Goal: Task Accomplishment & Management: Manage account settings

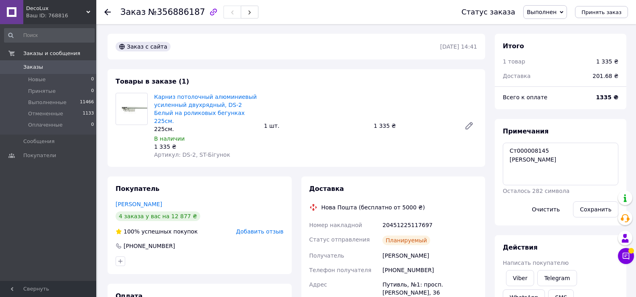
scroll to position [70, 0]
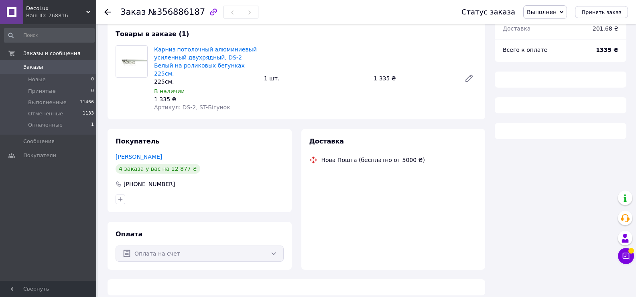
scroll to position [70, 0]
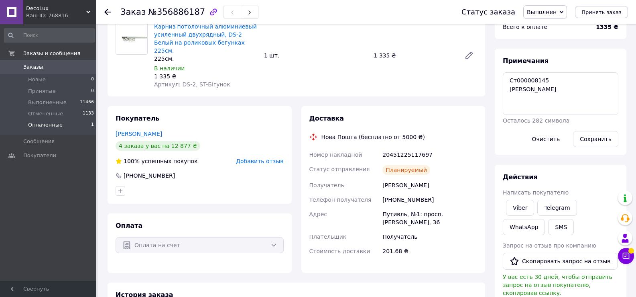
click at [48, 122] on span "Оплаченные" at bounding box center [45, 124] width 35 height 7
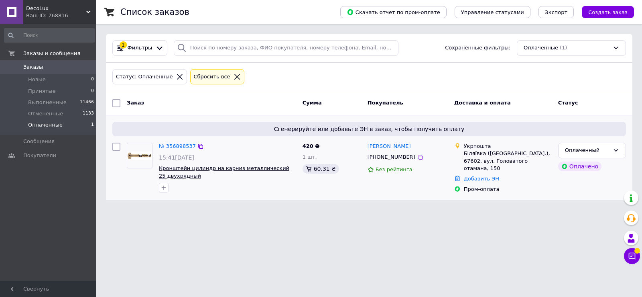
click at [205, 171] on span "Кронштейн цилиндр на карниз металлический 25 двухрядный" at bounding box center [224, 172] width 130 height 14
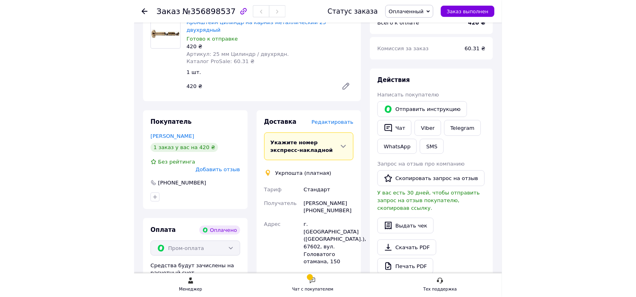
scroll to position [321, 0]
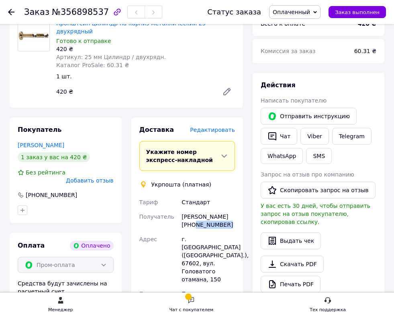
drag, startPoint x: 222, startPoint y: 200, endPoint x: 190, endPoint y: 202, distance: 32.1
click at [190, 209] on div "Лариса Журенко +380677578108" at bounding box center [208, 220] width 57 height 22
copy div "0677578108"
drag, startPoint x: 210, startPoint y: 215, endPoint x: 187, endPoint y: 214, distance: 23.3
click at [187, 232] on div "г. Беляевка (Одесская обл.), 67602, вул. Головатого отамана, 150" at bounding box center [208, 259] width 57 height 55
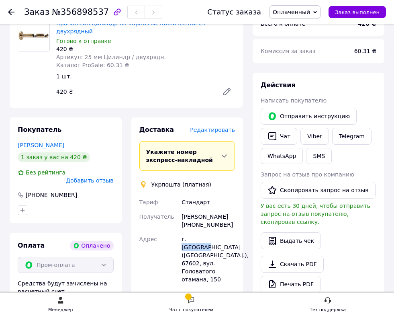
copy div "Беляевка"
drag, startPoint x: 225, startPoint y: 193, endPoint x: 183, endPoint y: 191, distance: 41.8
click at [183, 209] on div "Лариса Журенко +380677578108" at bounding box center [208, 220] width 57 height 22
copy div "Лариса Журенко"
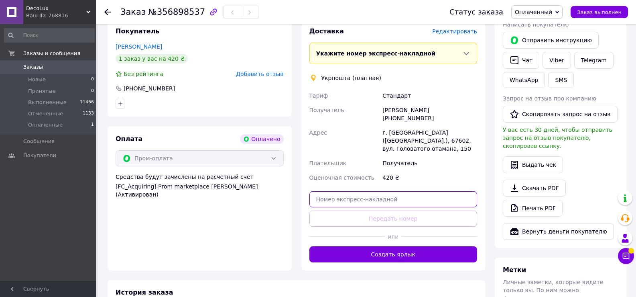
scroll to position [482, 0]
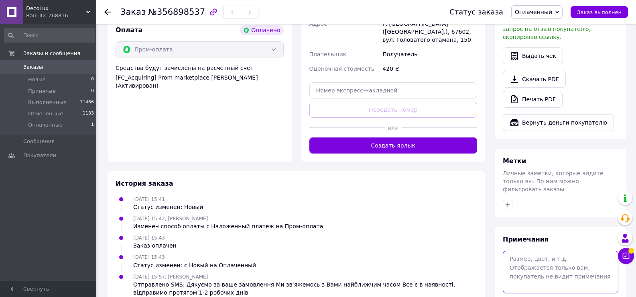
click at [527, 251] on textarea at bounding box center [561, 272] width 116 height 43
paste textarea "Ст000008155"
type textarea "Ст000008155 Богдан"
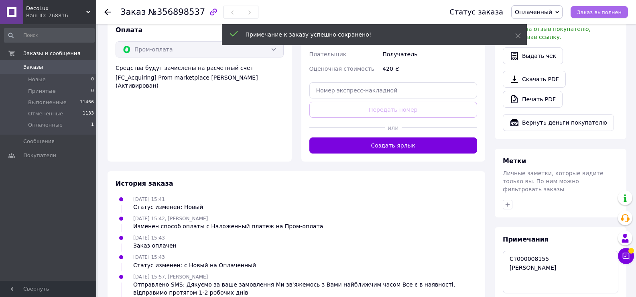
click at [607, 8] on button "Заказ выполнен" at bounding box center [599, 12] width 57 height 12
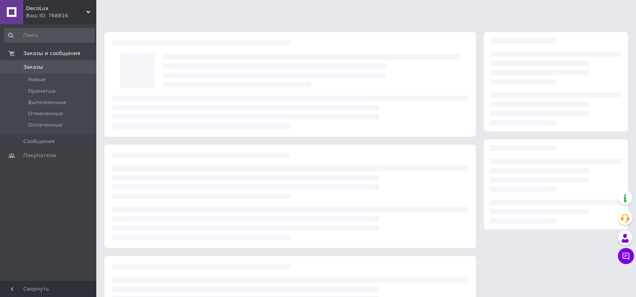
scroll to position [70, 0]
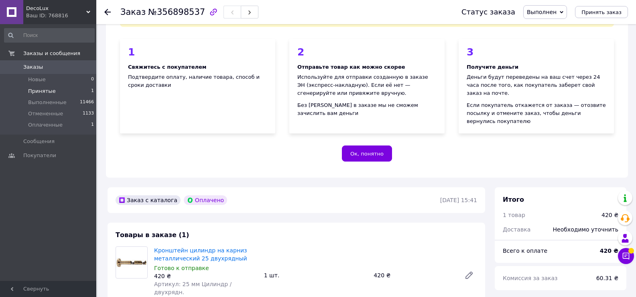
click at [41, 94] on span "Принятые" at bounding box center [42, 91] width 28 height 7
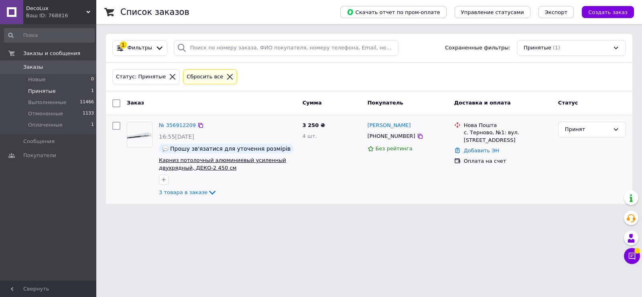
click at [212, 161] on span "Карниз потолочный алюминиевый усиленный двухрядный, ДЕКО-2 450 см" at bounding box center [222, 164] width 127 height 14
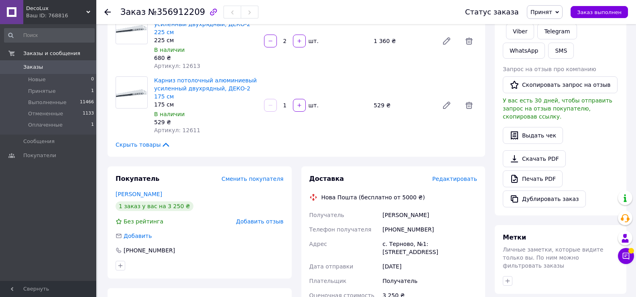
scroll to position [161, 0]
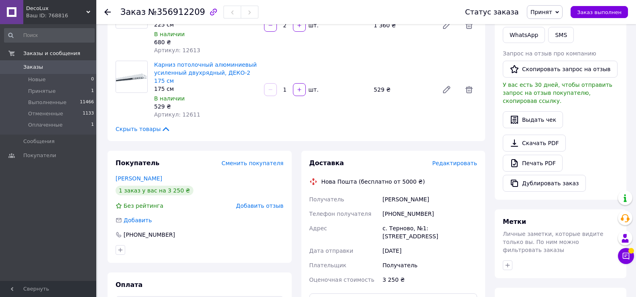
click at [421, 206] on div "[PHONE_NUMBER]" at bounding box center [430, 213] width 98 height 14
drag, startPoint x: 422, startPoint y: 189, endPoint x: 393, endPoint y: 189, distance: 29.3
click at [393, 206] on div "+380686270323" at bounding box center [430, 213] width 98 height 14
copy div "0686270323"
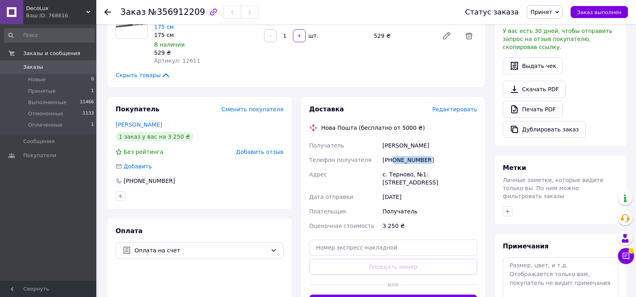
scroll to position [241, 0]
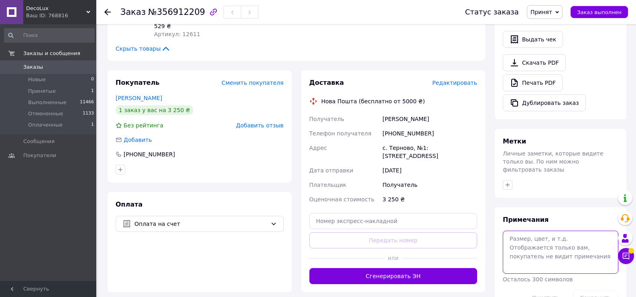
paste textarea "Ст000008159"
type textarea "Ст000008159 Богдан"
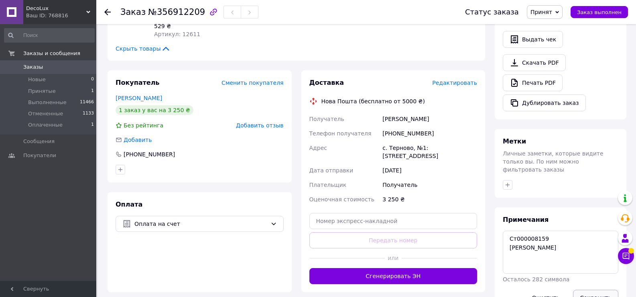
click at [583, 290] on button "Сохранить" at bounding box center [595, 298] width 45 height 16
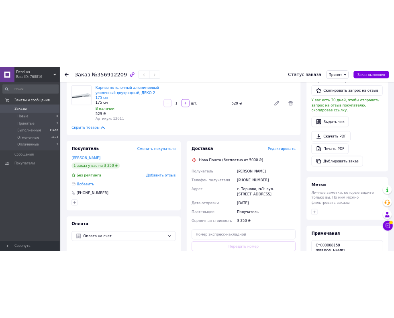
scroll to position [201, 0]
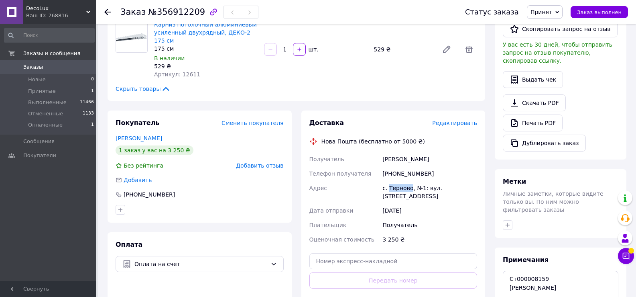
drag, startPoint x: 409, startPoint y: 164, endPoint x: 389, endPoint y: 162, distance: 20.2
click at [389, 181] on div "с. Терново, №1: вул. Молодіжна, 21" at bounding box center [430, 192] width 98 height 22
copy div "Терново"
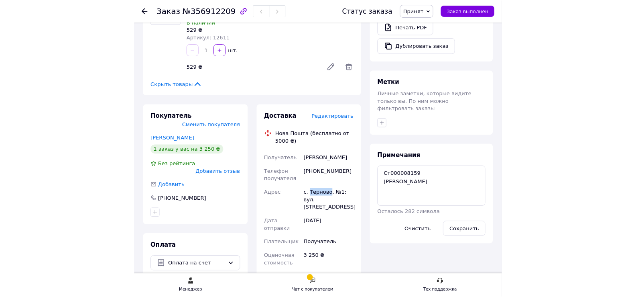
scroll to position [321, 0]
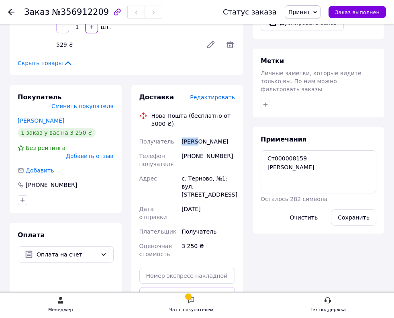
drag, startPoint x: 196, startPoint y: 129, endPoint x: 183, endPoint y: 127, distance: 13.0
click at [183, 134] on div "Декет Василь" at bounding box center [208, 141] width 57 height 14
copy div "Декет"
drag, startPoint x: 215, startPoint y: 126, endPoint x: 200, endPoint y: 128, distance: 15.3
click at [200, 134] on div "Декет Василь" at bounding box center [208, 141] width 57 height 14
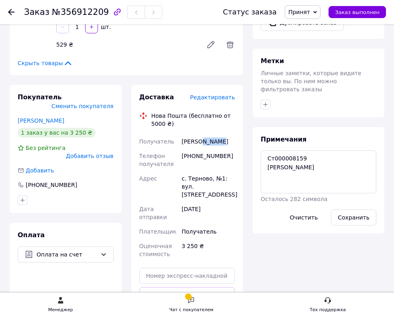
copy div "Василь"
drag, startPoint x: 225, startPoint y: 142, endPoint x: 195, endPoint y: 140, distance: 29.8
click at [195, 149] on div "+380686270323" at bounding box center [208, 160] width 57 height 22
copy div "686270323"
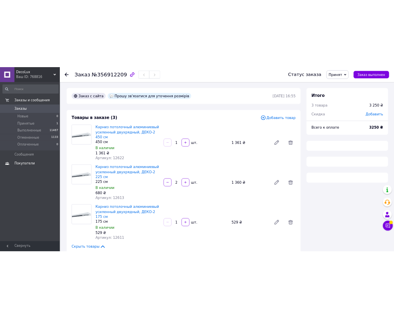
scroll to position [181, 0]
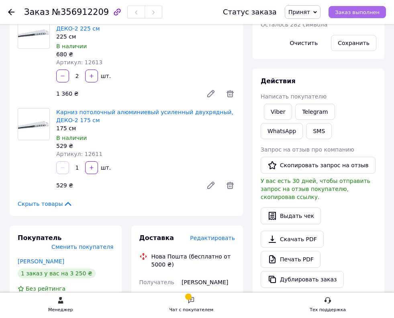
click at [359, 13] on span "Заказ выполнен" at bounding box center [357, 12] width 45 height 6
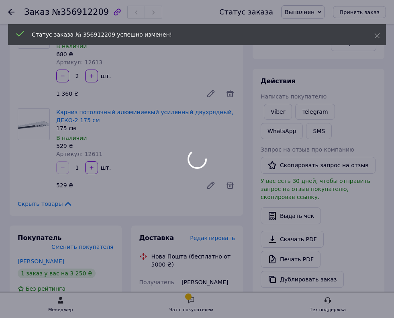
scroll to position [176, 0]
